Goal: Task Accomplishment & Management: Manage account settings

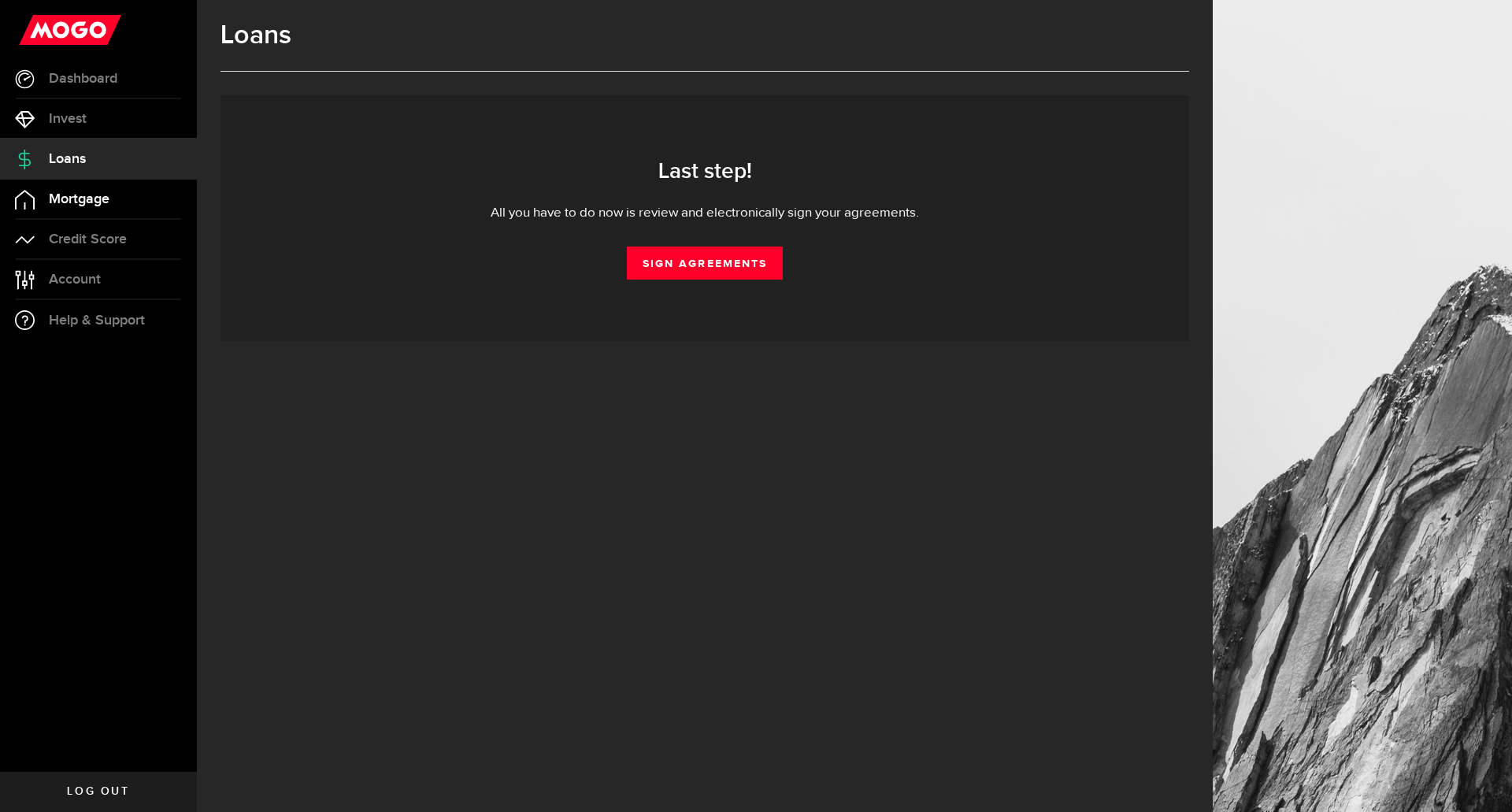
click at [58, 198] on span "Mortgage" at bounding box center [79, 199] width 61 height 14
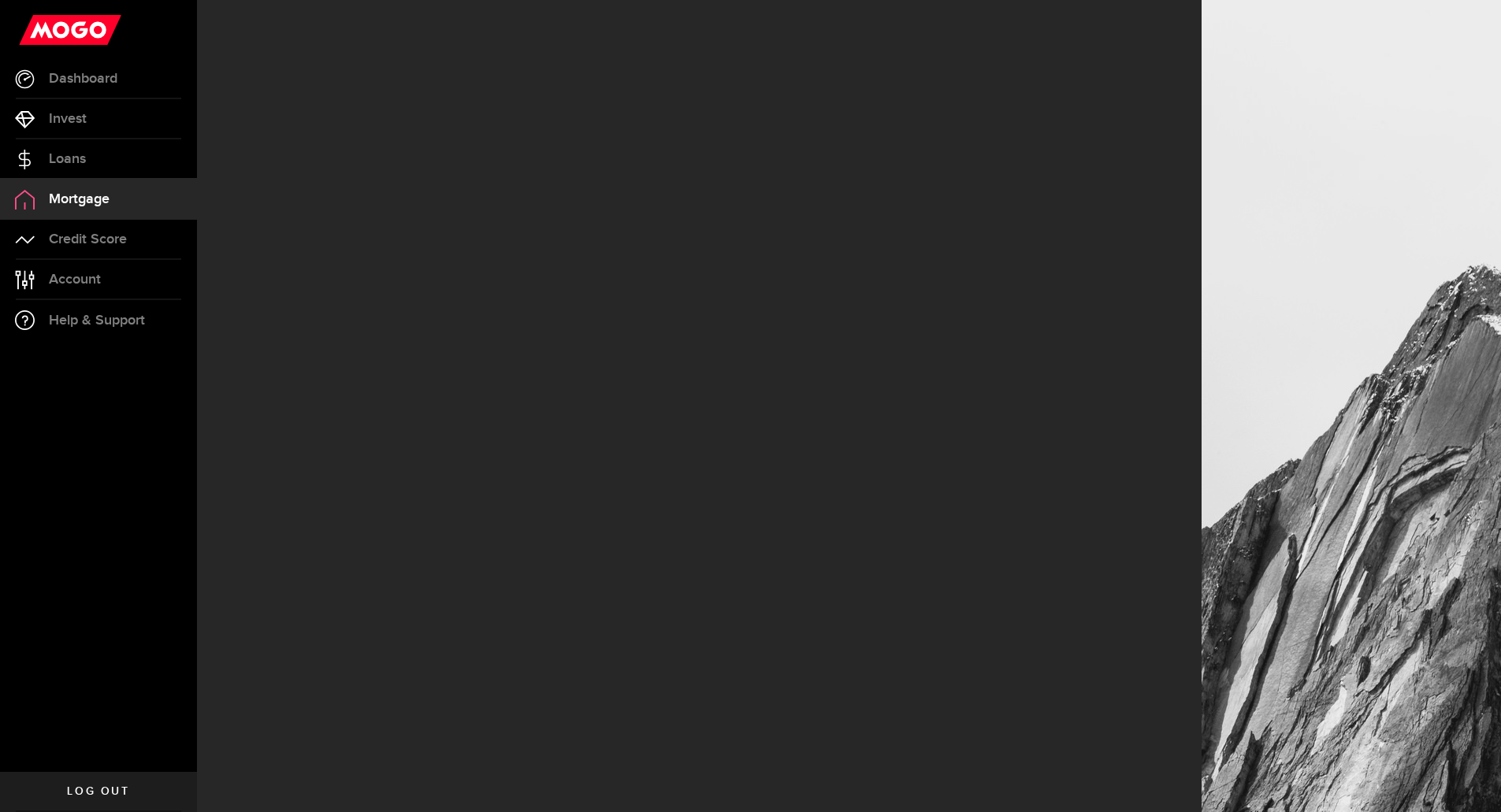
select select "3knYdhfXw4iYoq2m0WGQES"
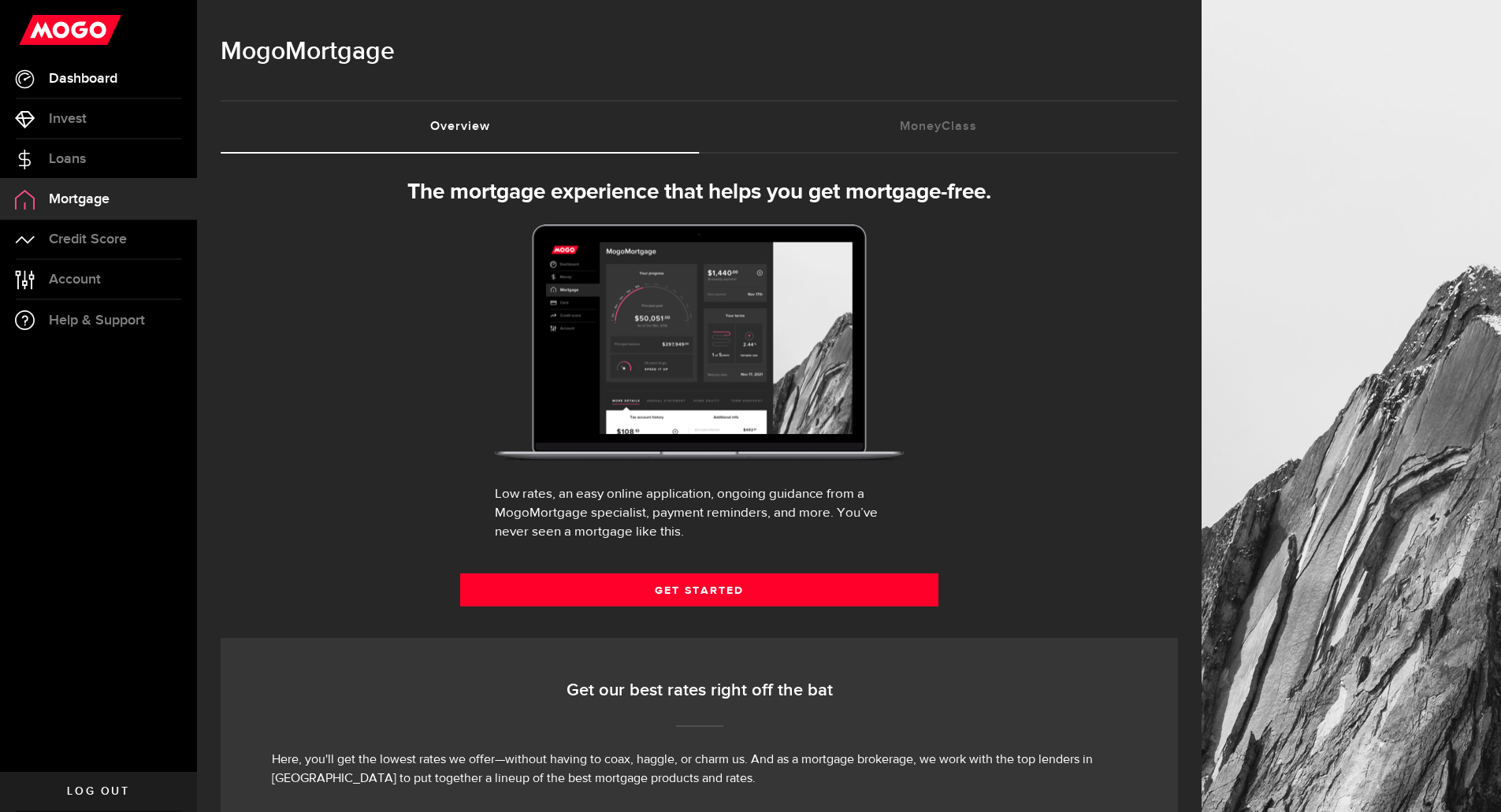
click at [79, 81] on span "Dashboard" at bounding box center [83, 78] width 69 height 14
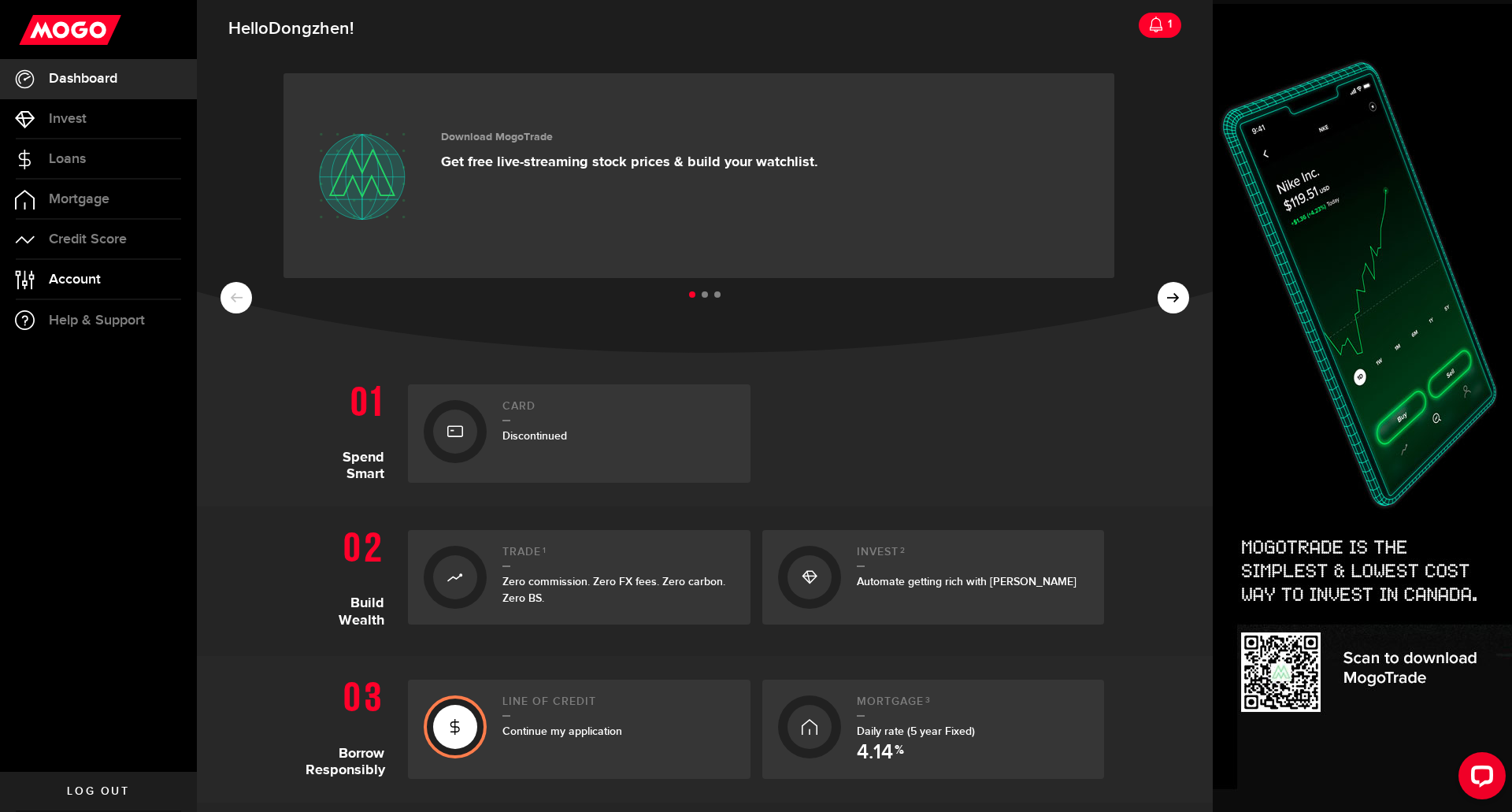
click at [63, 272] on span "Account" at bounding box center [74, 279] width 52 height 14
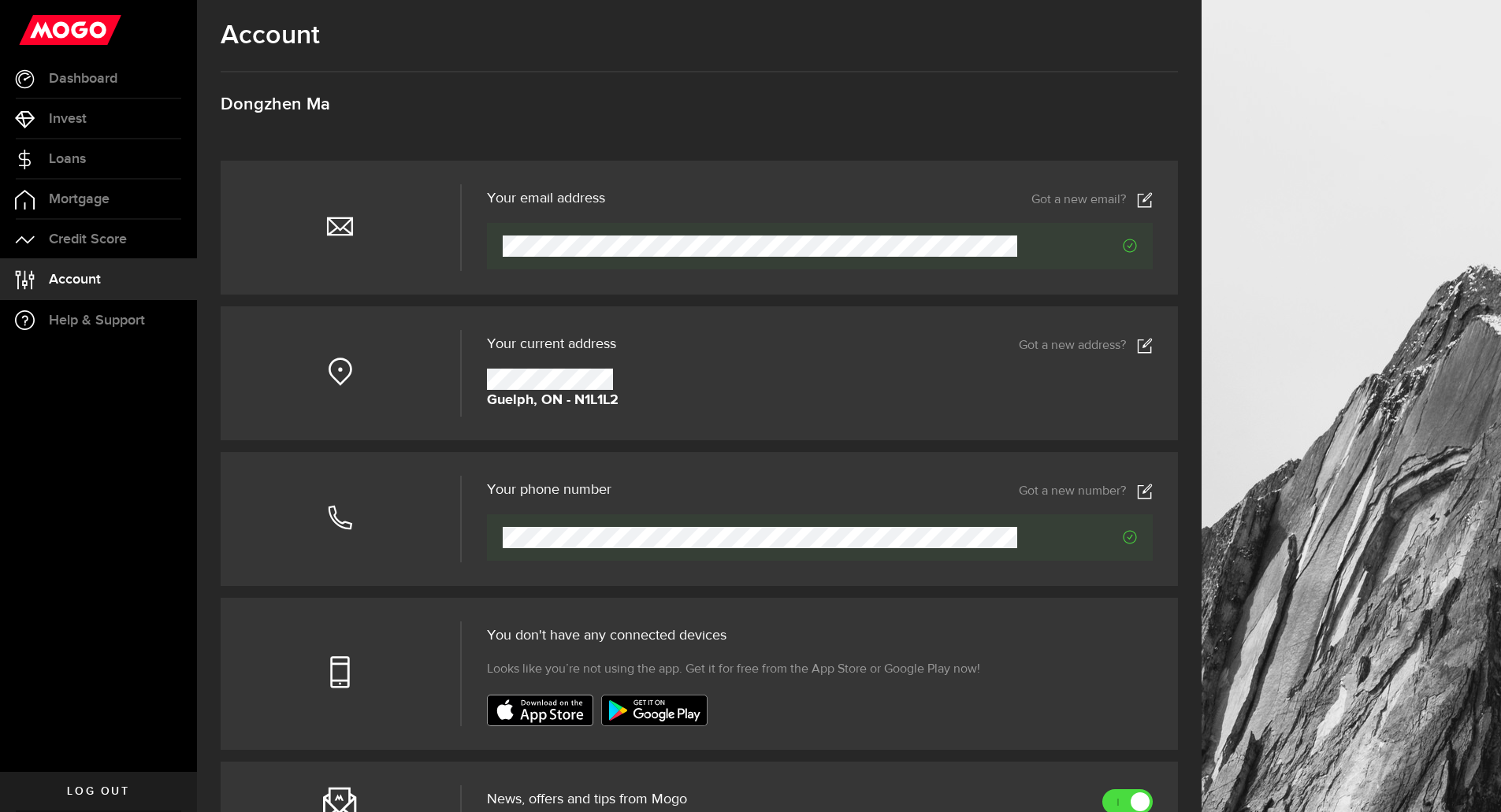
click at [1069, 204] on link "Got a new email?" at bounding box center [1092, 200] width 121 height 16
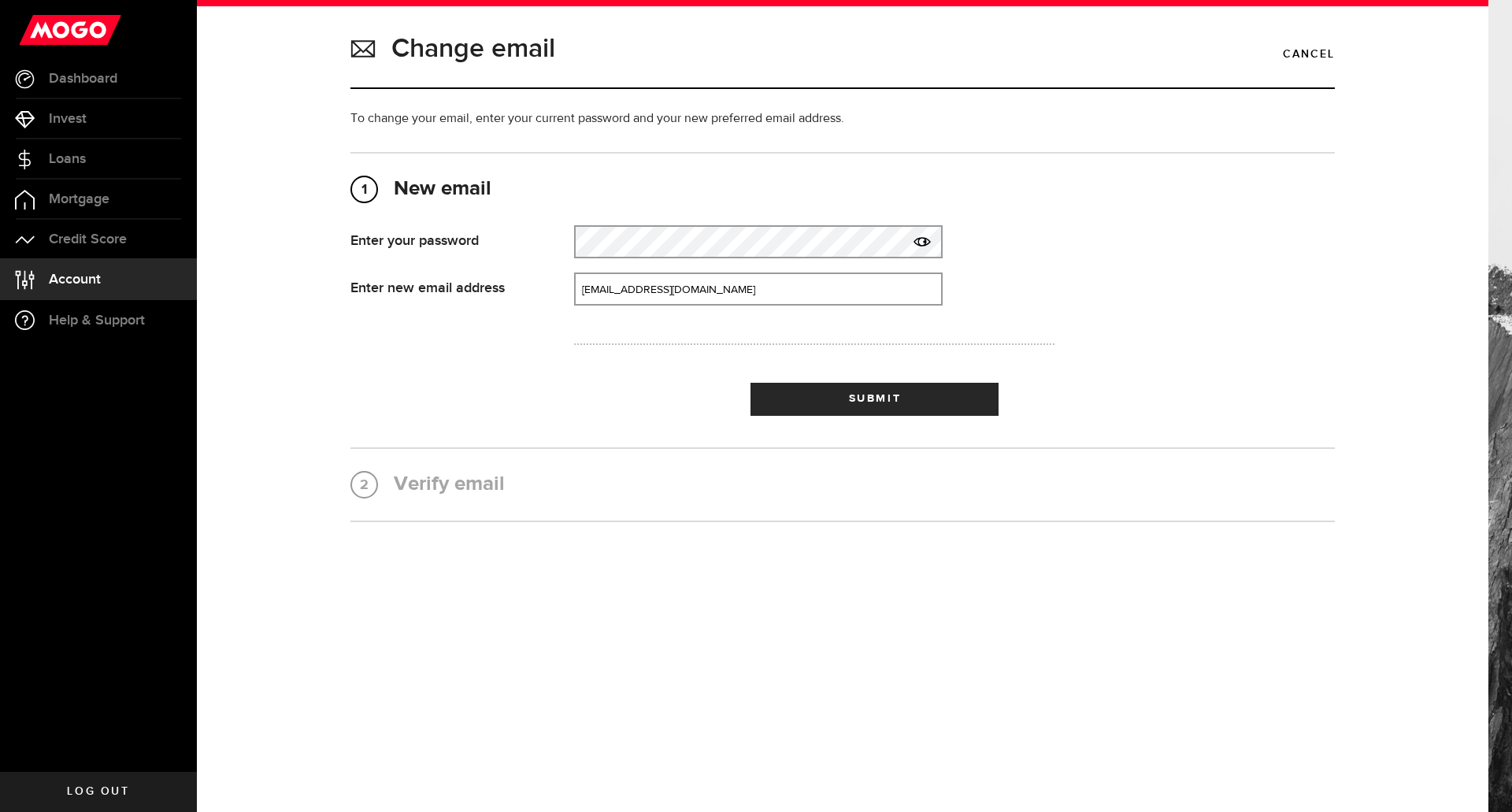
click at [922, 245] on icon at bounding box center [922, 242] width 17 height 17
drag, startPoint x: 644, startPoint y: 289, endPoint x: 380, endPoint y: 280, distance: 264.2
click at [381, 280] on div "Enter new email address New email address That doesn't look like a valid email.…" at bounding box center [674, 289] width 672 height 33
type input "[EMAIL_ADDRESS][DOMAIN_NAME]"
drag, startPoint x: 464, startPoint y: 368, endPoint x: 479, endPoint y: 372, distance: 15.5
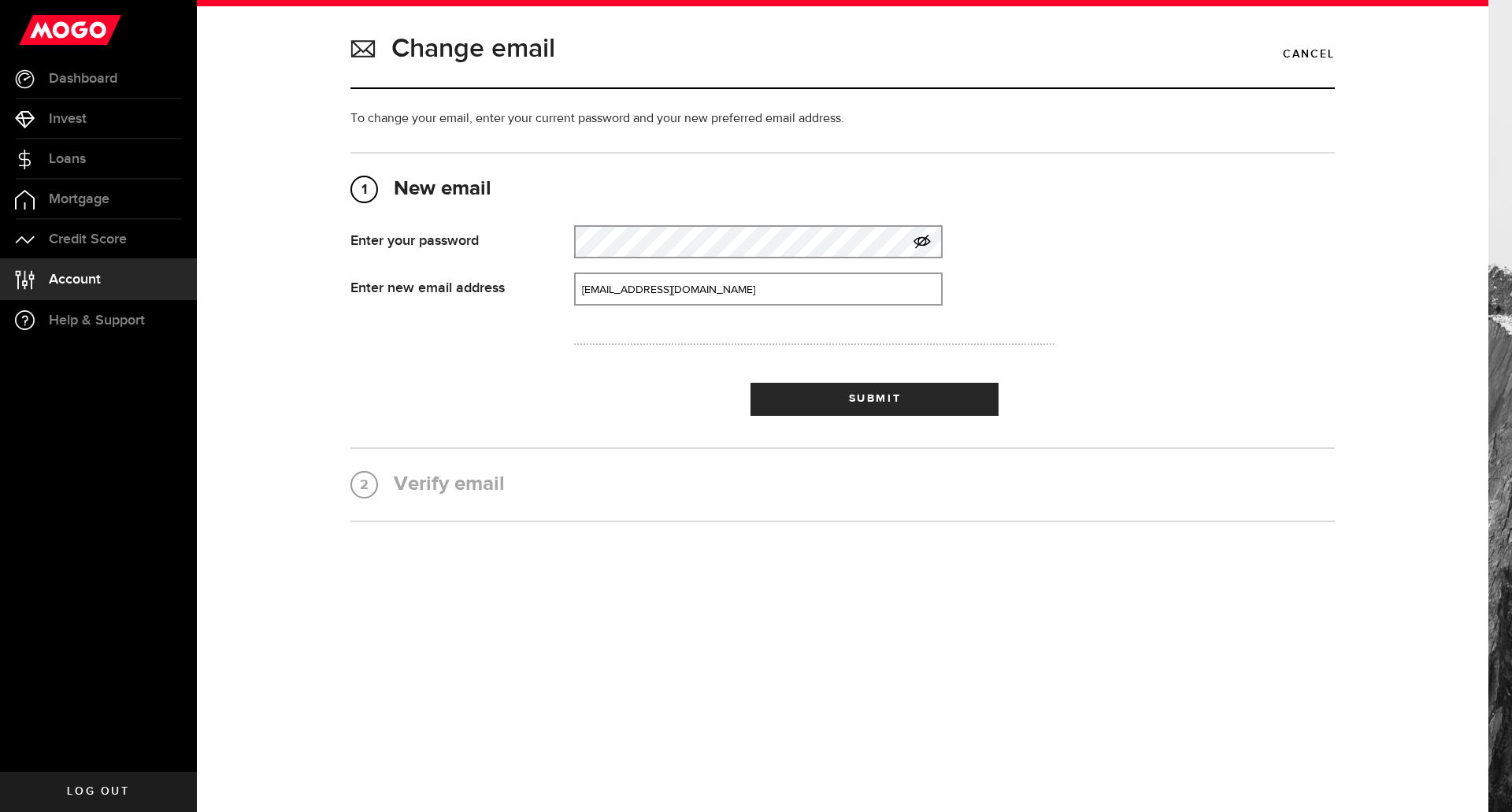
click at [464, 368] on div at bounding box center [674, 344] width 672 height 49
click at [868, 399] on span "submit" at bounding box center [875, 403] width 20 height 20
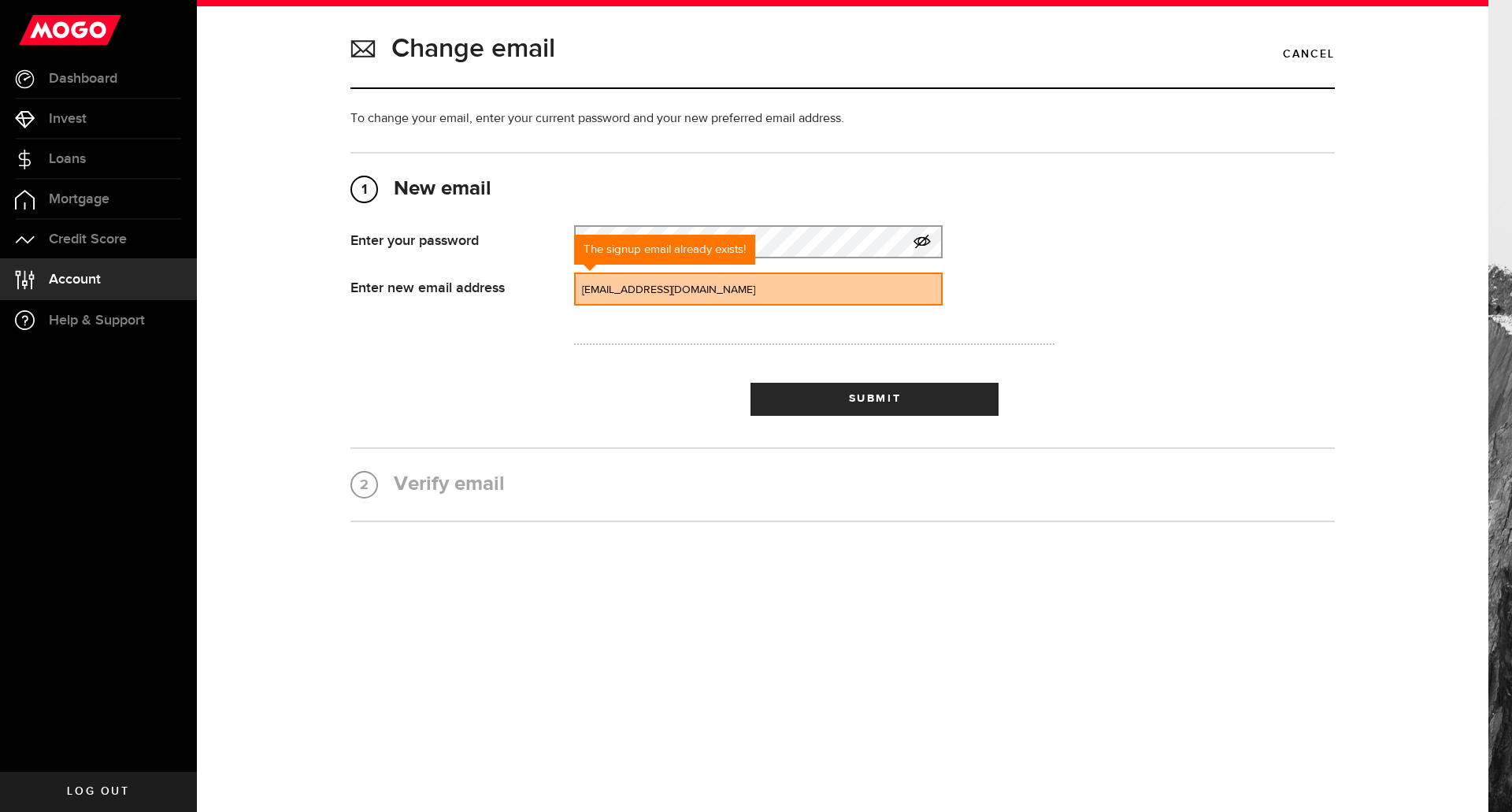
click at [607, 446] on section "1 New email Enter your password Your password That doesn't look like a valid pa…" at bounding box center [842, 314] width 984 height 272
click at [85, 73] on span "Dashboard" at bounding box center [83, 78] width 69 height 14
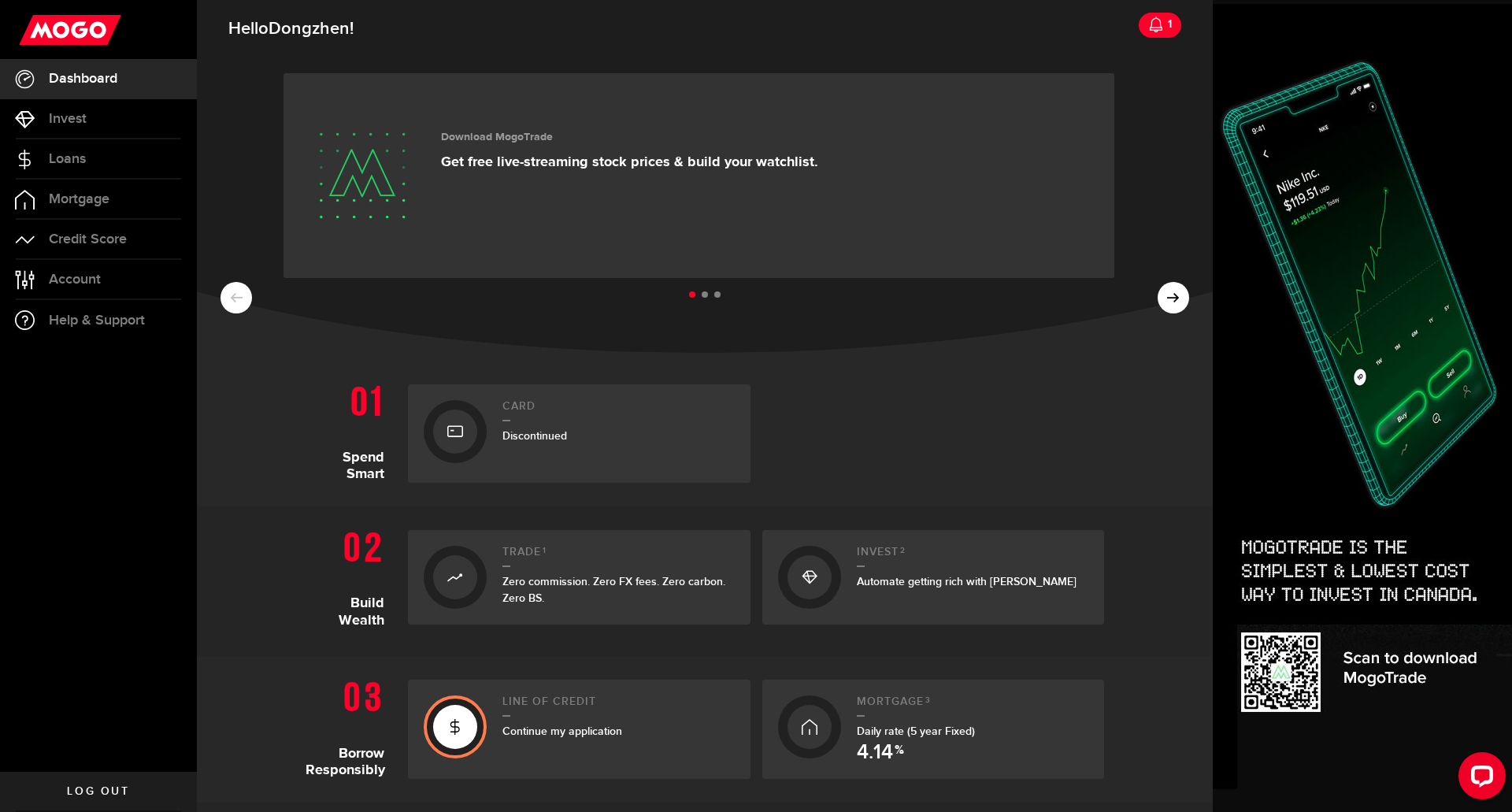
click at [784, 166] on p "Get free live-streaming stock prices & build your watchlist." at bounding box center [630, 162] width 377 height 17
